Goal: Transaction & Acquisition: Purchase product/service

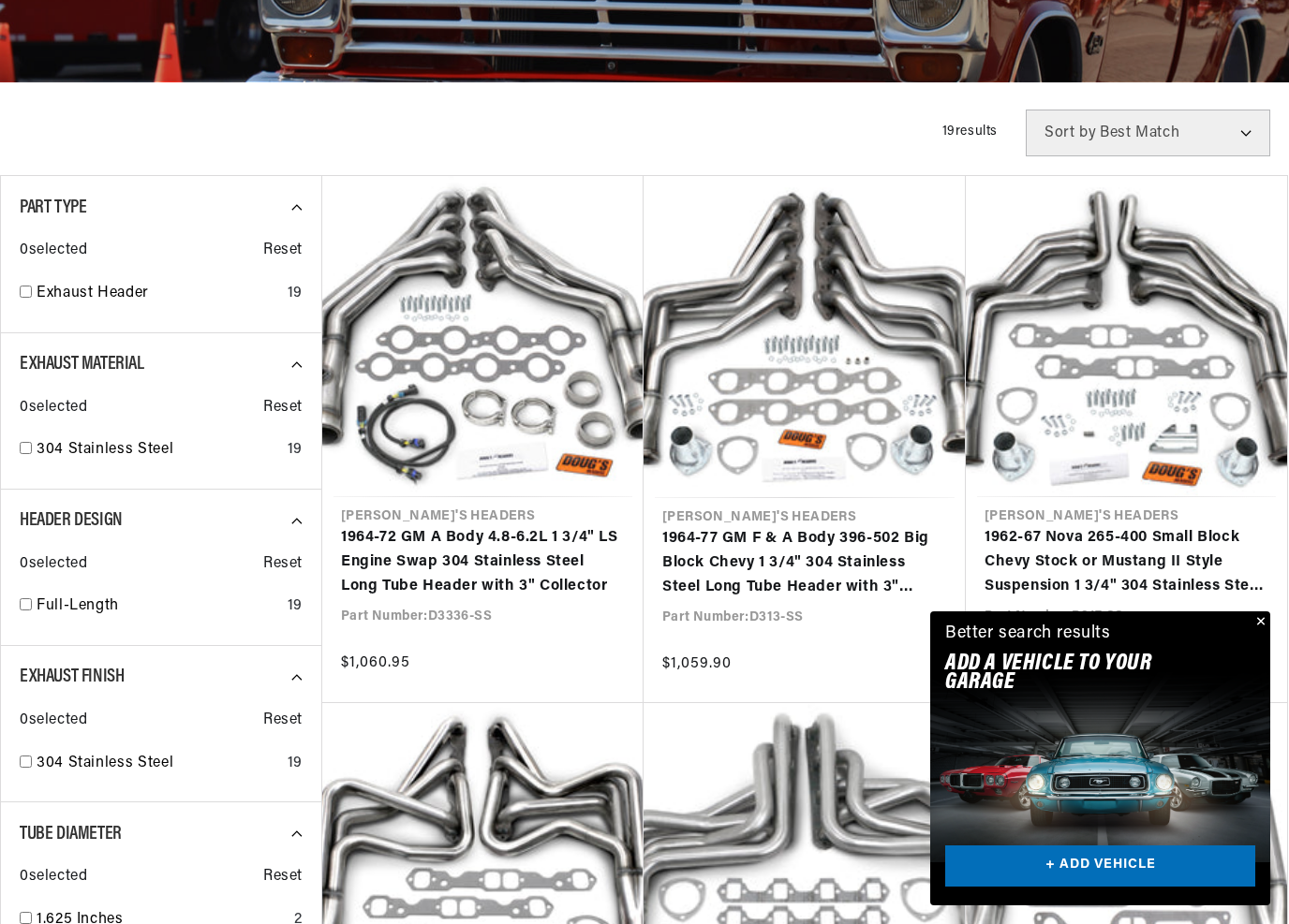
scroll to position [0, 568]
click at [1260, 623] on button "Close" at bounding box center [1258, 623] width 22 height 22
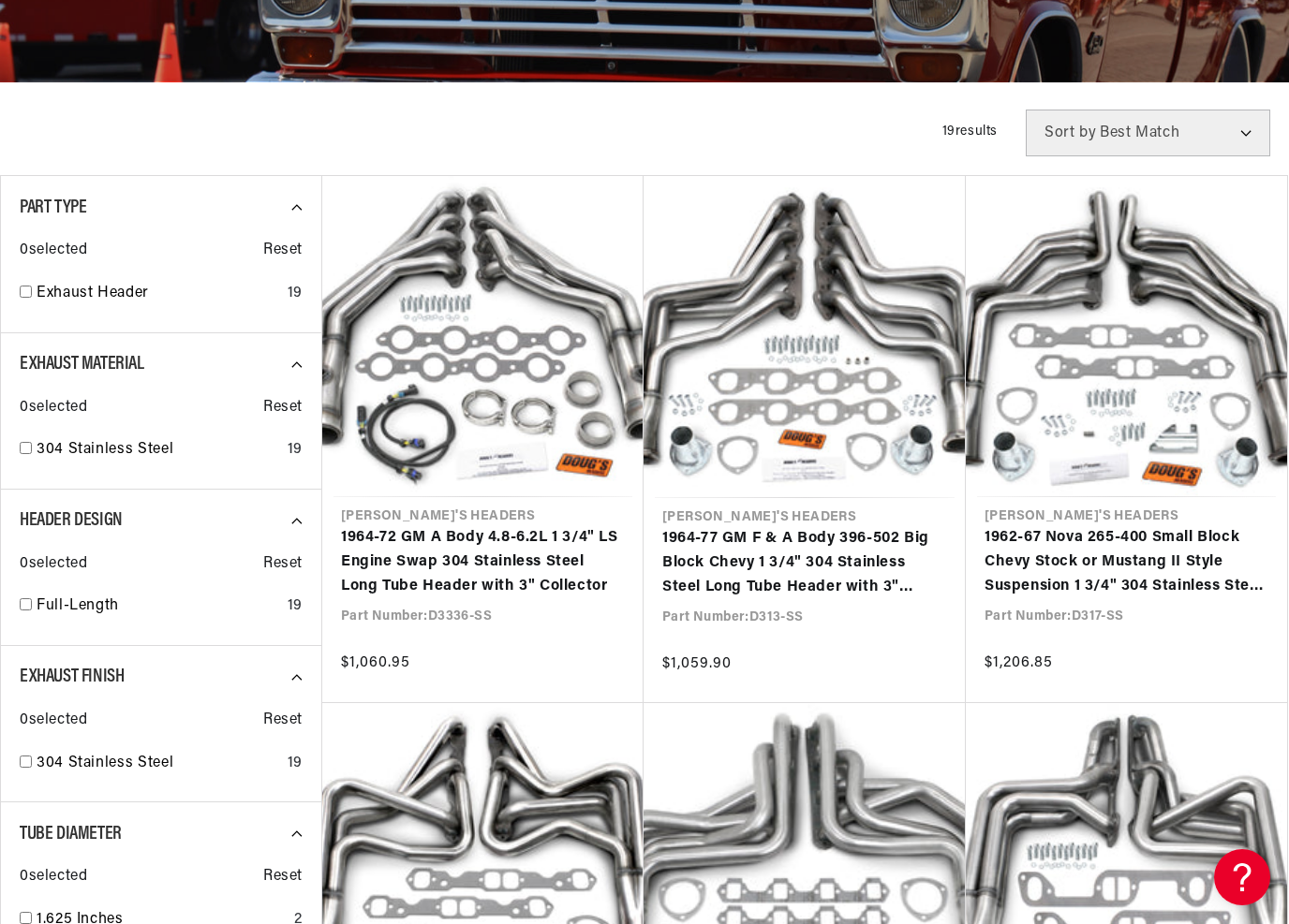
scroll to position [0, 0]
click at [1176, 569] on link "1962-67 Nova 265-400 Small Block Chevy Stock or Mustang II Style Suspension 1 3…" at bounding box center [1126, 562] width 284 height 72
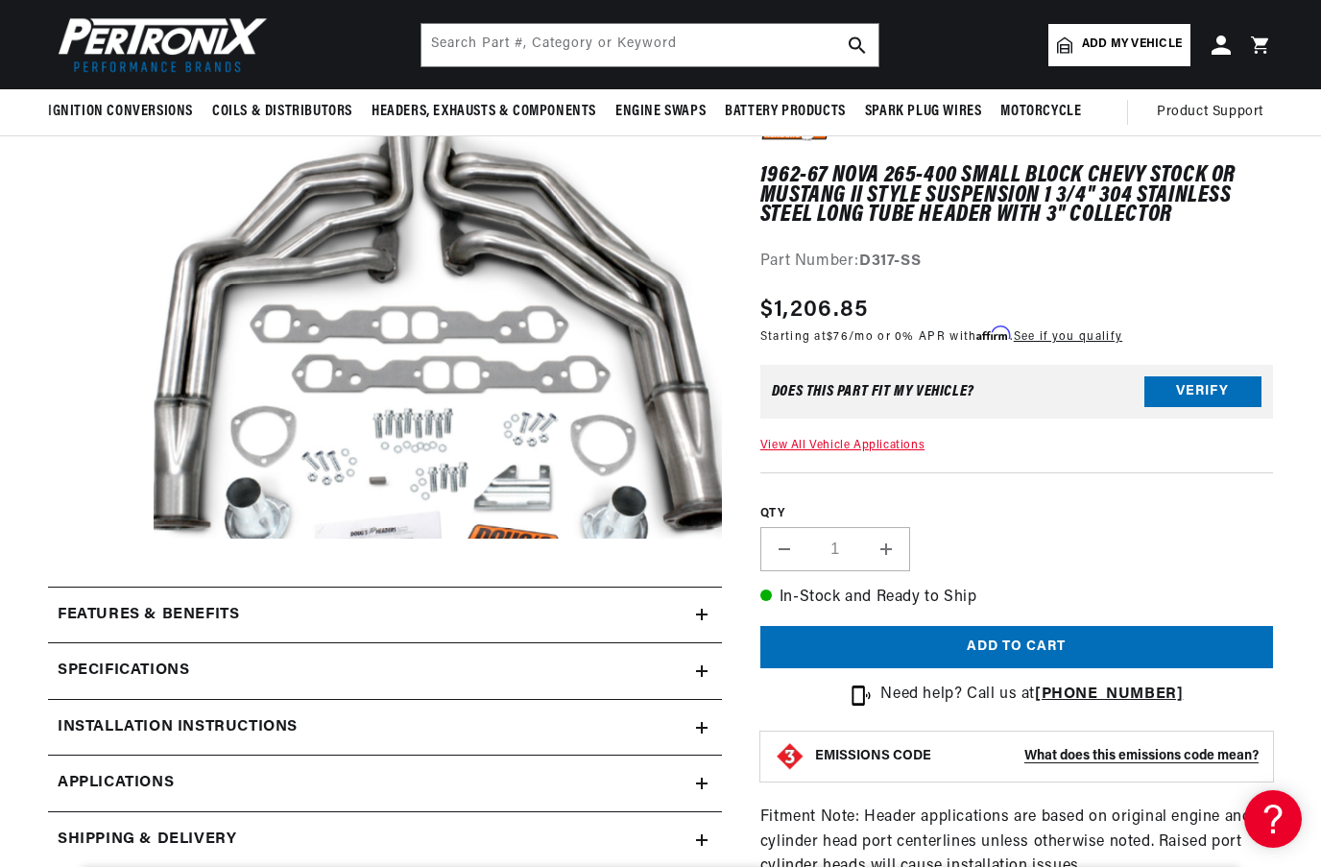
scroll to position [176, 0]
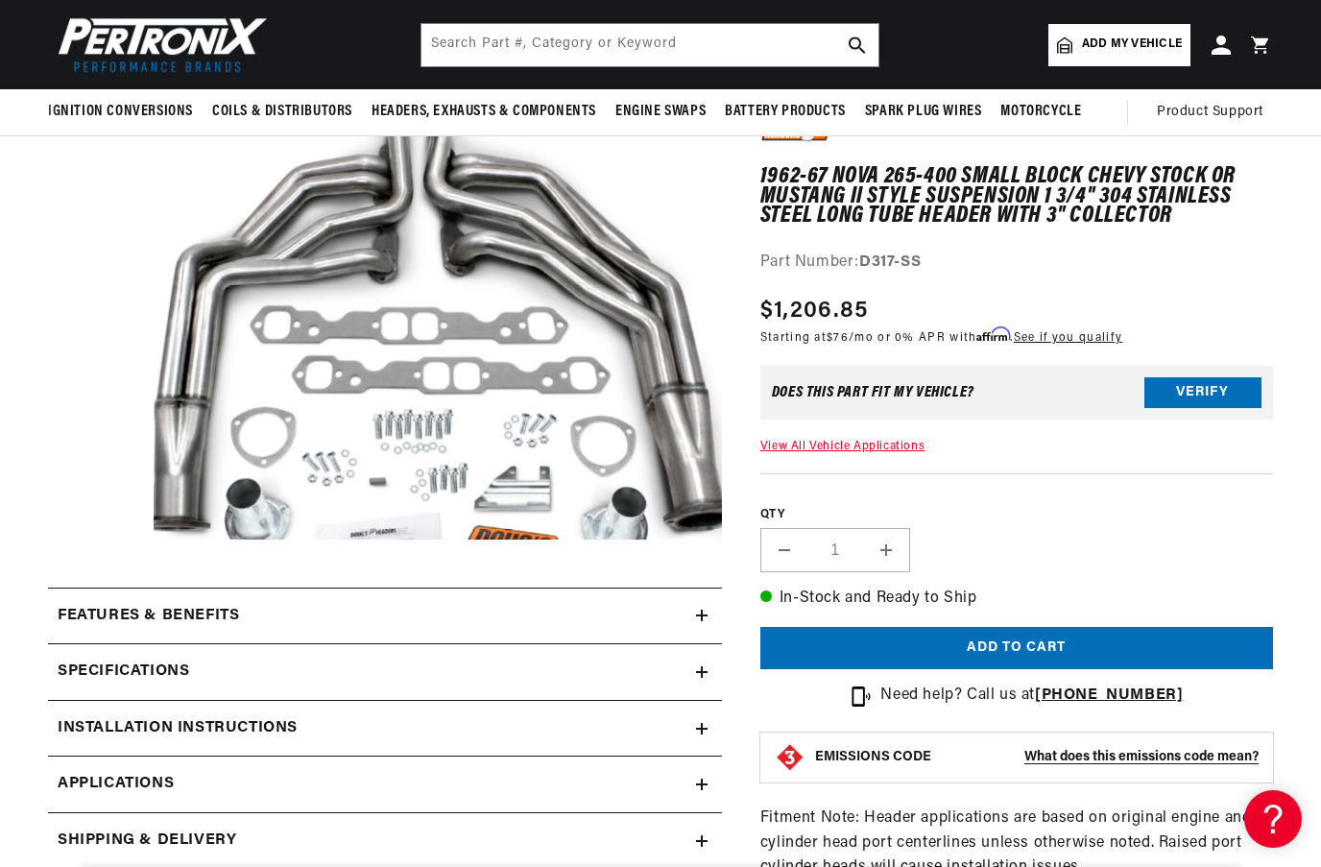
click at [857, 448] on link "View All Vehicle Applications" at bounding box center [842, 447] width 164 height 12
